Goal: Task Accomplishment & Management: Manage account settings

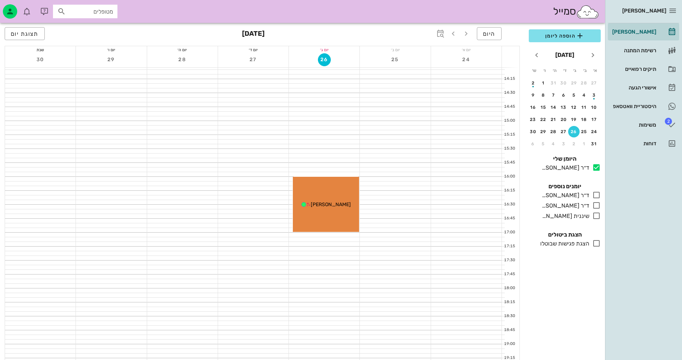
scroll to position [215, 0]
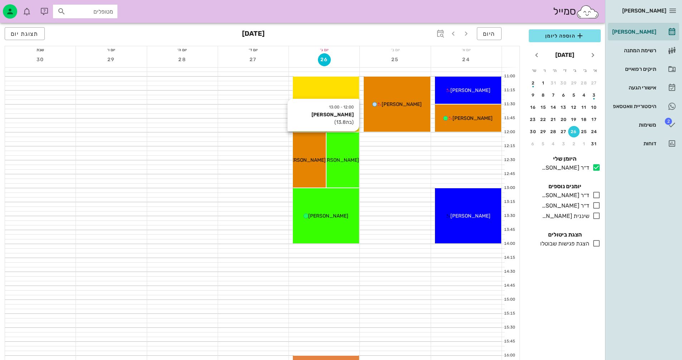
click at [352, 161] on span "[PERSON_NAME]" at bounding box center [339, 160] width 40 height 6
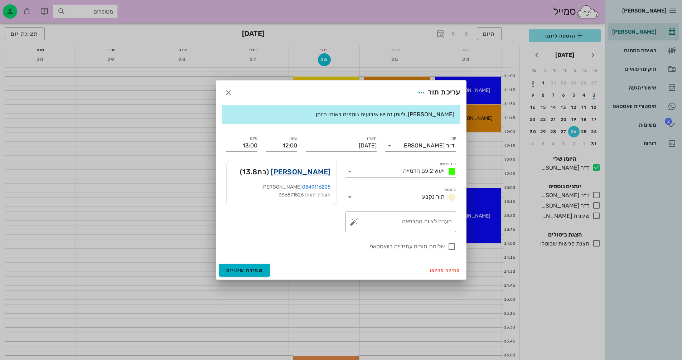
click at [312, 173] on link "[PERSON_NAME]" at bounding box center [301, 171] width 60 height 11
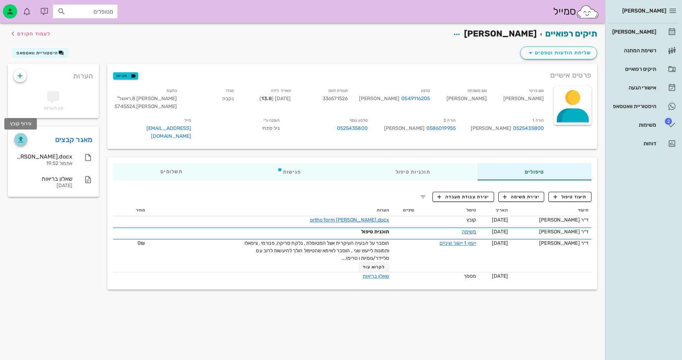
click at [22, 141] on icon "button" at bounding box center [20, 139] width 9 height 9
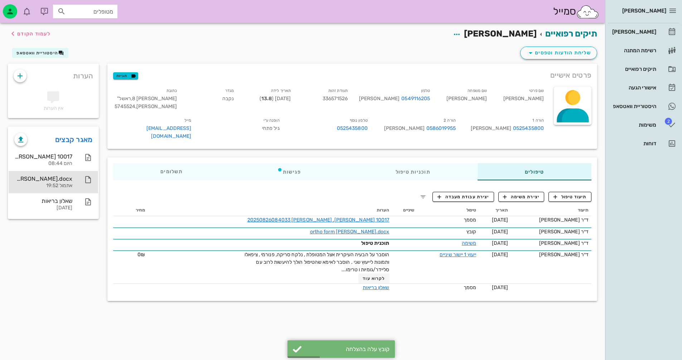
click at [47, 182] on div "ortho form [PERSON_NAME].docx אתמול 19:52" at bounding box center [43, 182] width 58 height 22
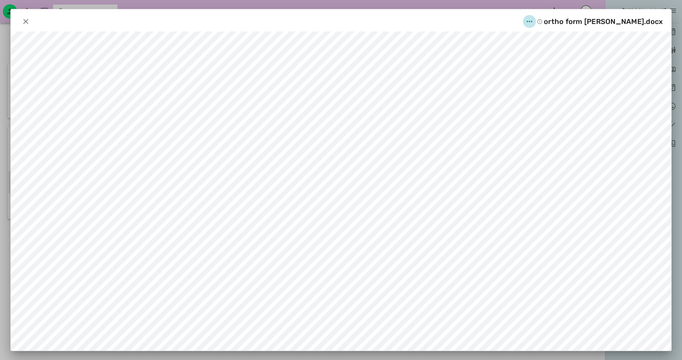
click at [534, 19] on icon "button" at bounding box center [529, 21] width 9 height 9
click at [550, 74] on div "מחיקה" at bounding box center [549, 74] width 20 height 7
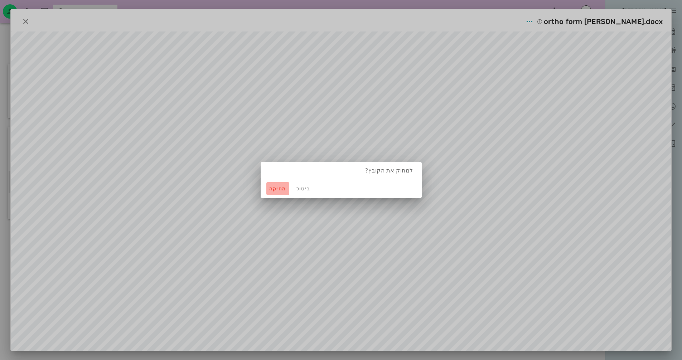
click at [270, 193] on button "מחיקה" at bounding box center [277, 188] width 23 height 13
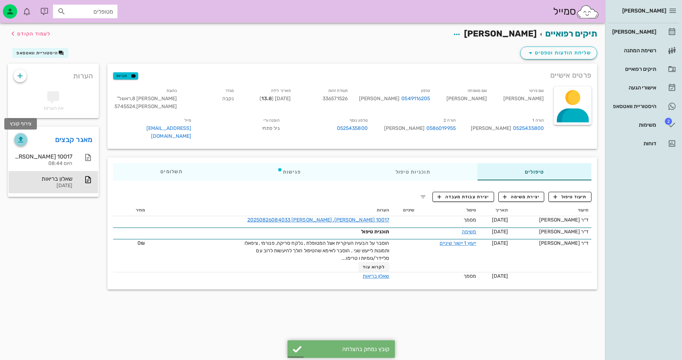
click at [24, 136] on icon "button" at bounding box center [20, 139] width 9 height 9
